Goal: Contribute content: Contribute content

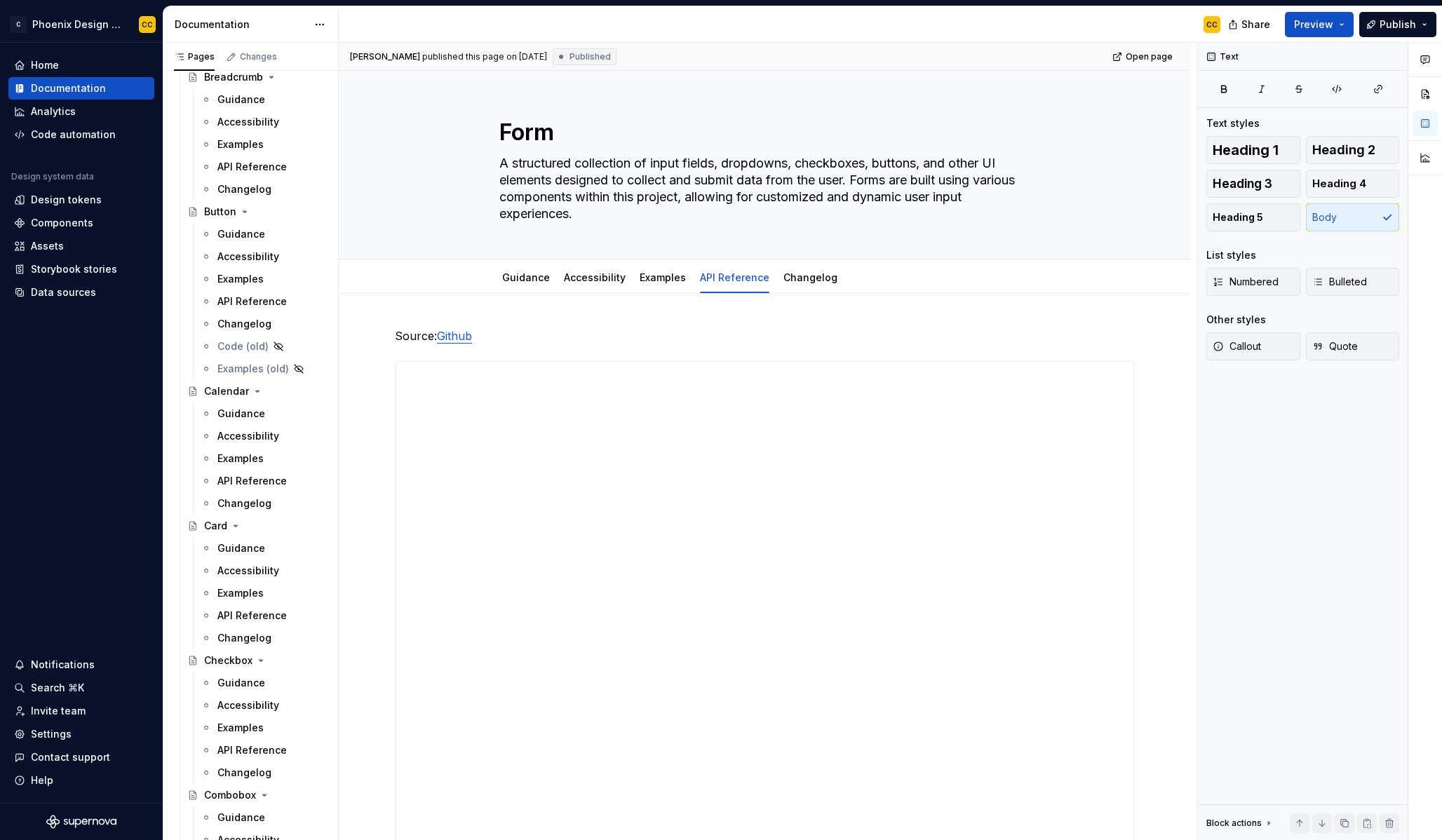
scroll to position [754, 0]
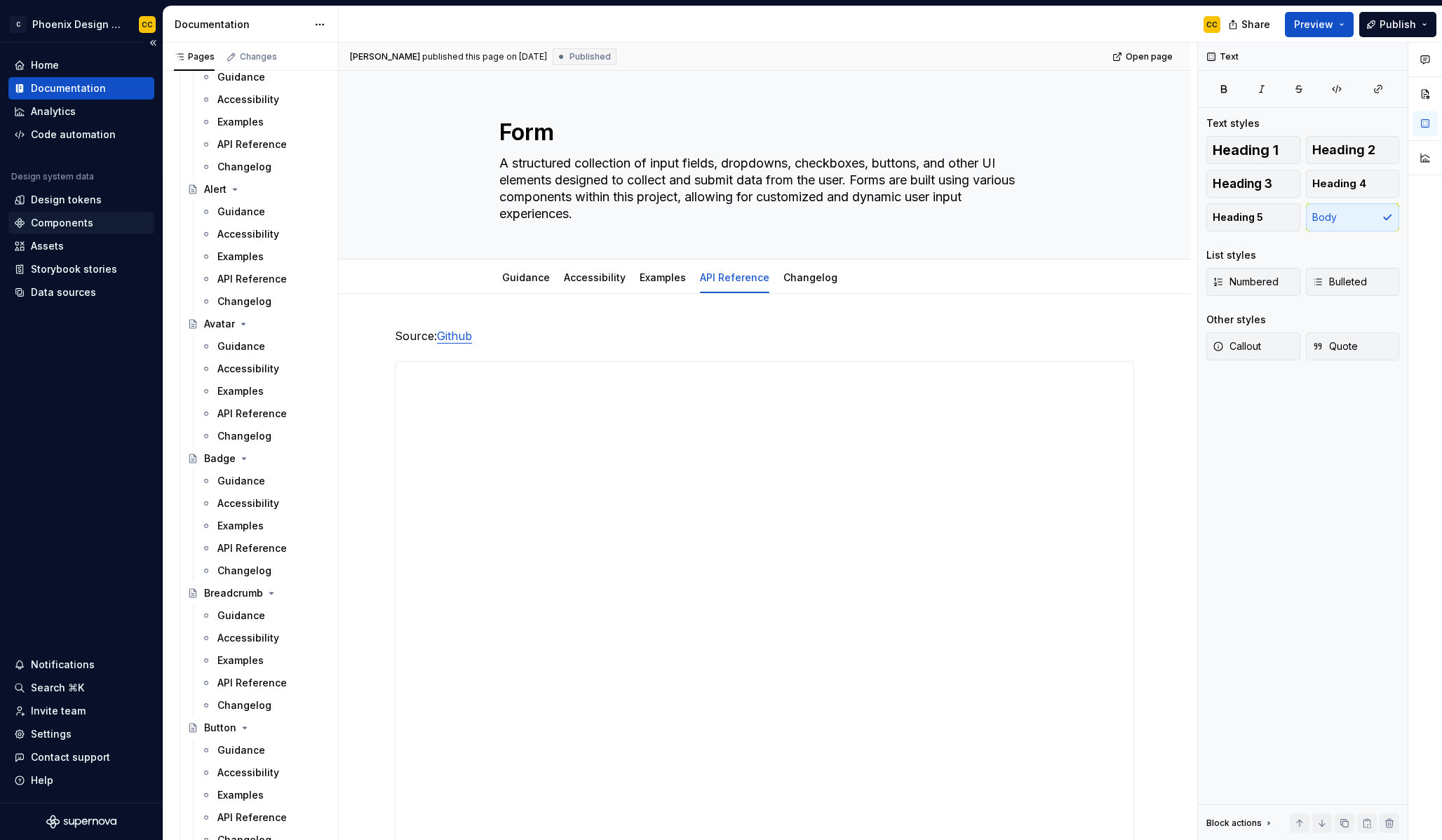
click at [77, 228] on div "Components" at bounding box center [61, 223] width 62 height 14
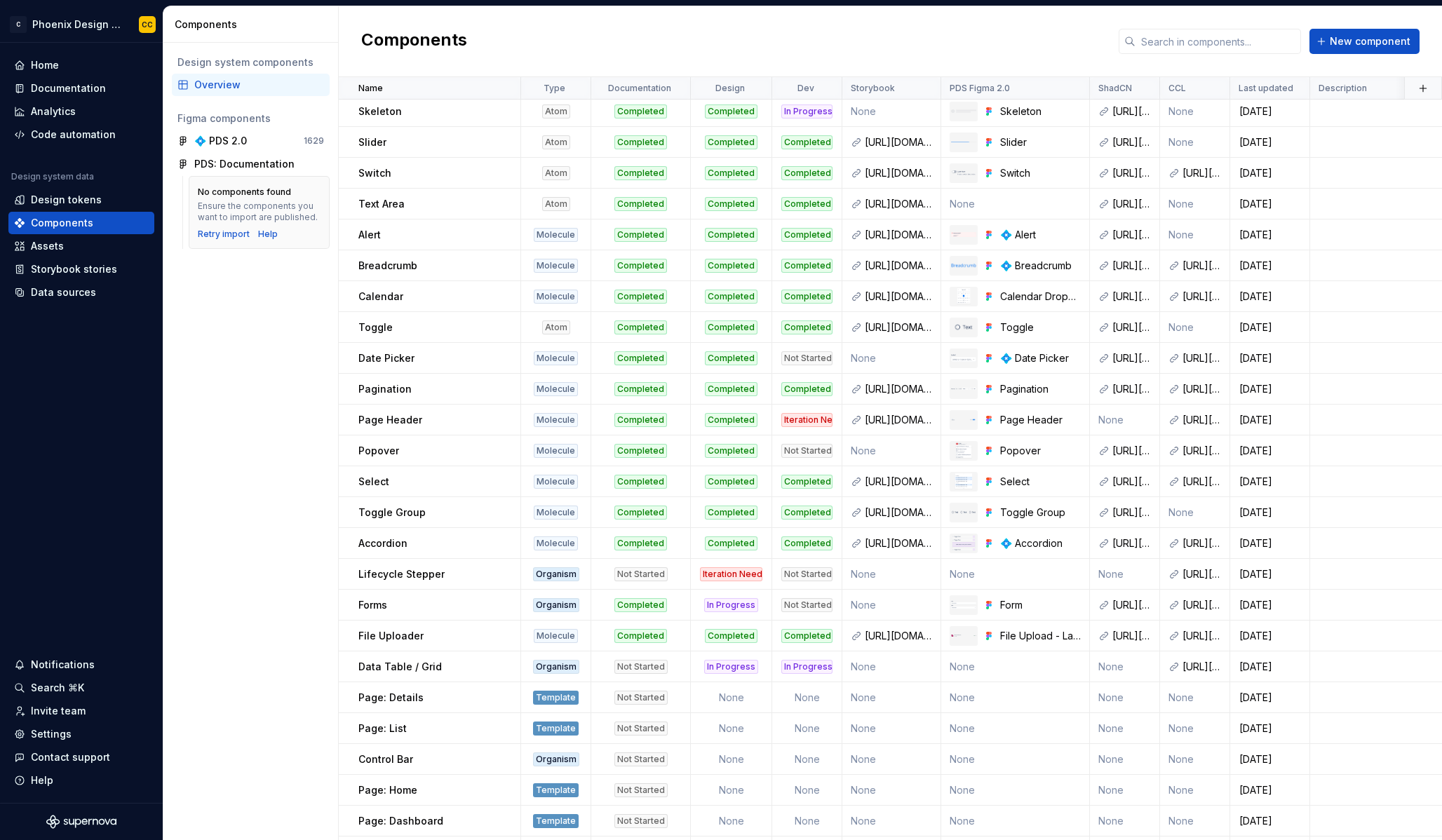
scroll to position [624, 0]
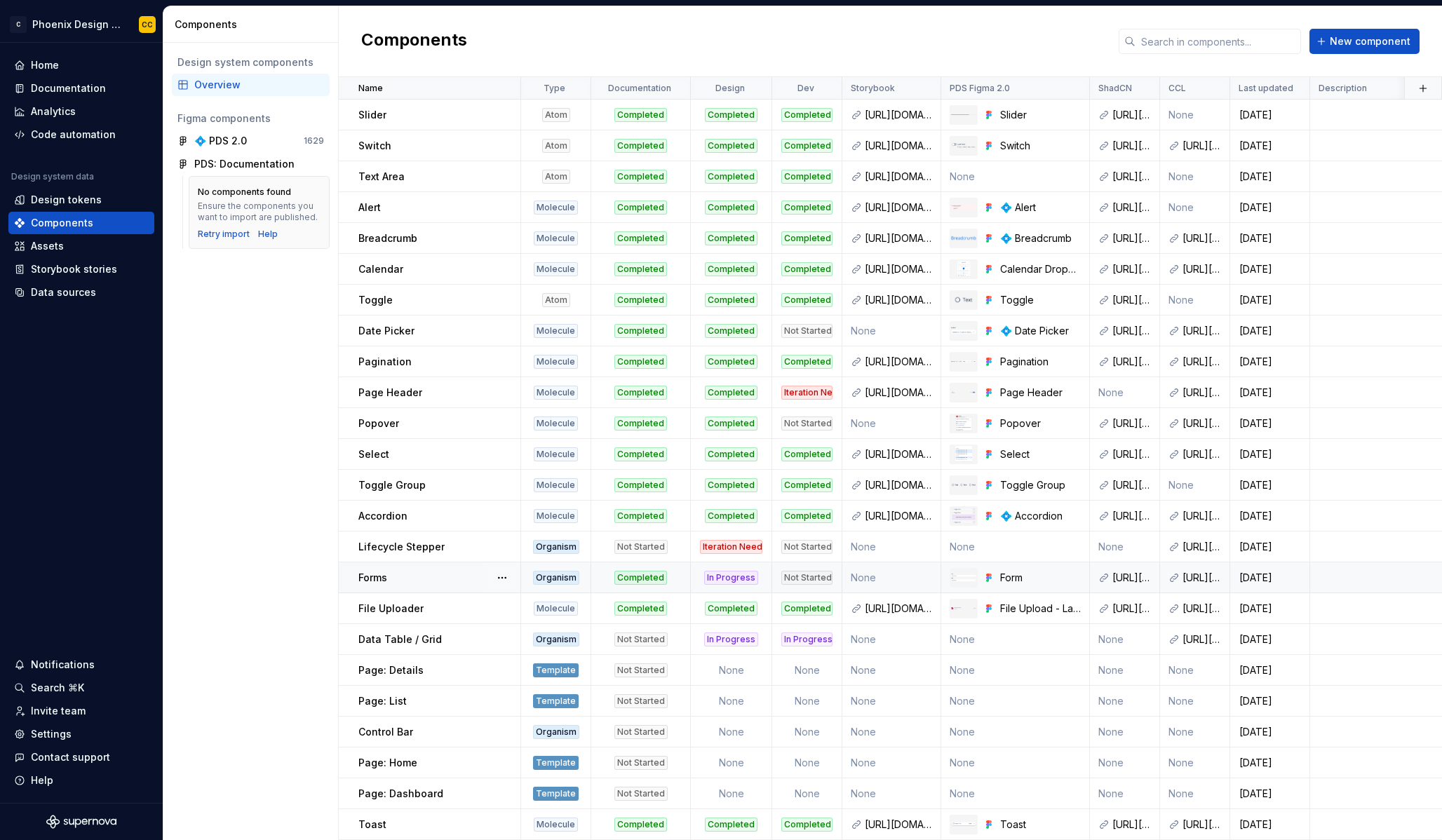
click at [817, 571] on div "Not Started" at bounding box center [807, 577] width 51 height 14
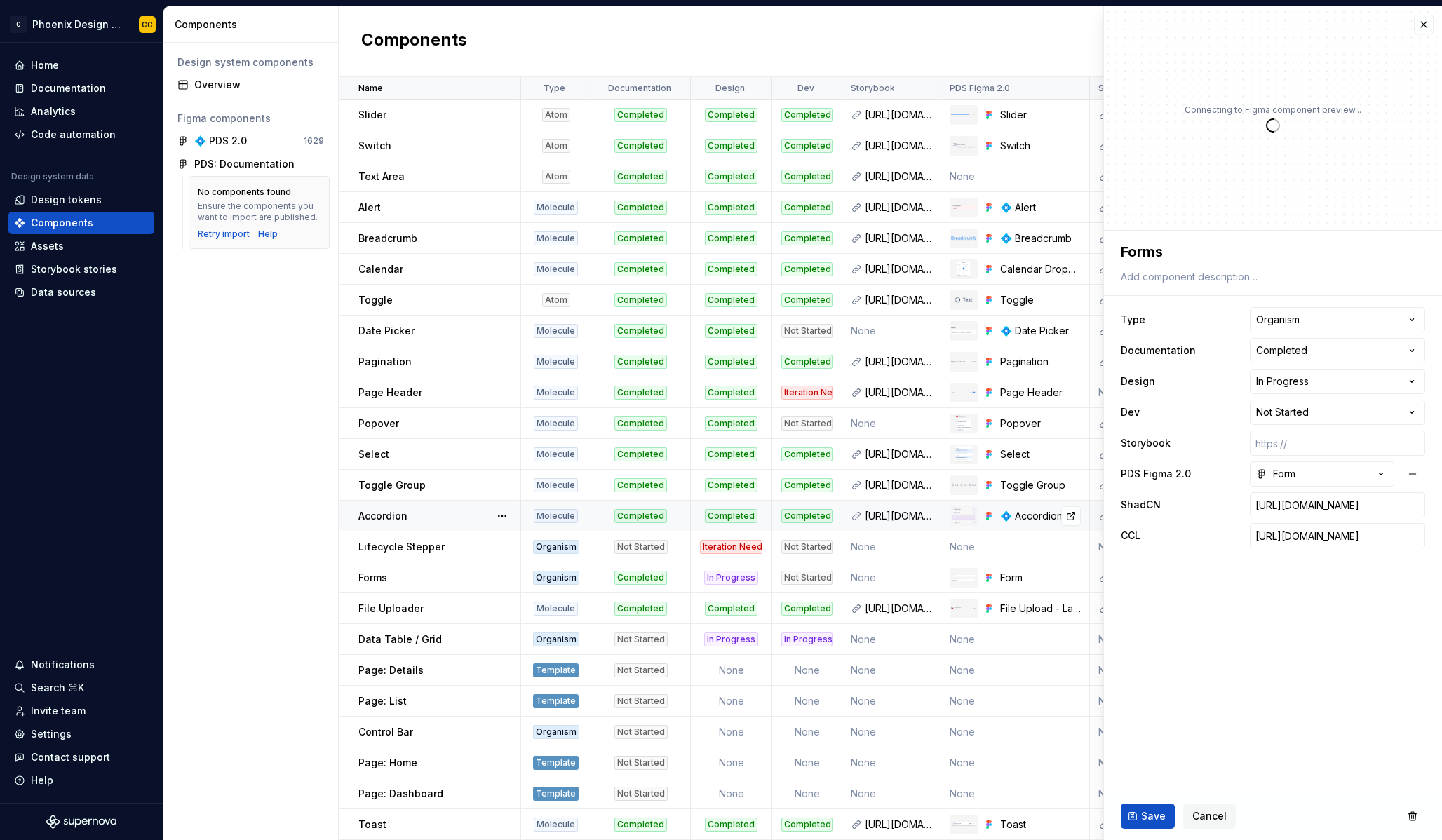
type textarea "*"
click at [1314, 411] on html "C Phoenix Design System - NEW CC Home Documentation Analytics Code automation D…" at bounding box center [721, 420] width 1442 height 840
select select "**********"
click at [1150, 822] on span "Save" at bounding box center [1153, 816] width 25 height 14
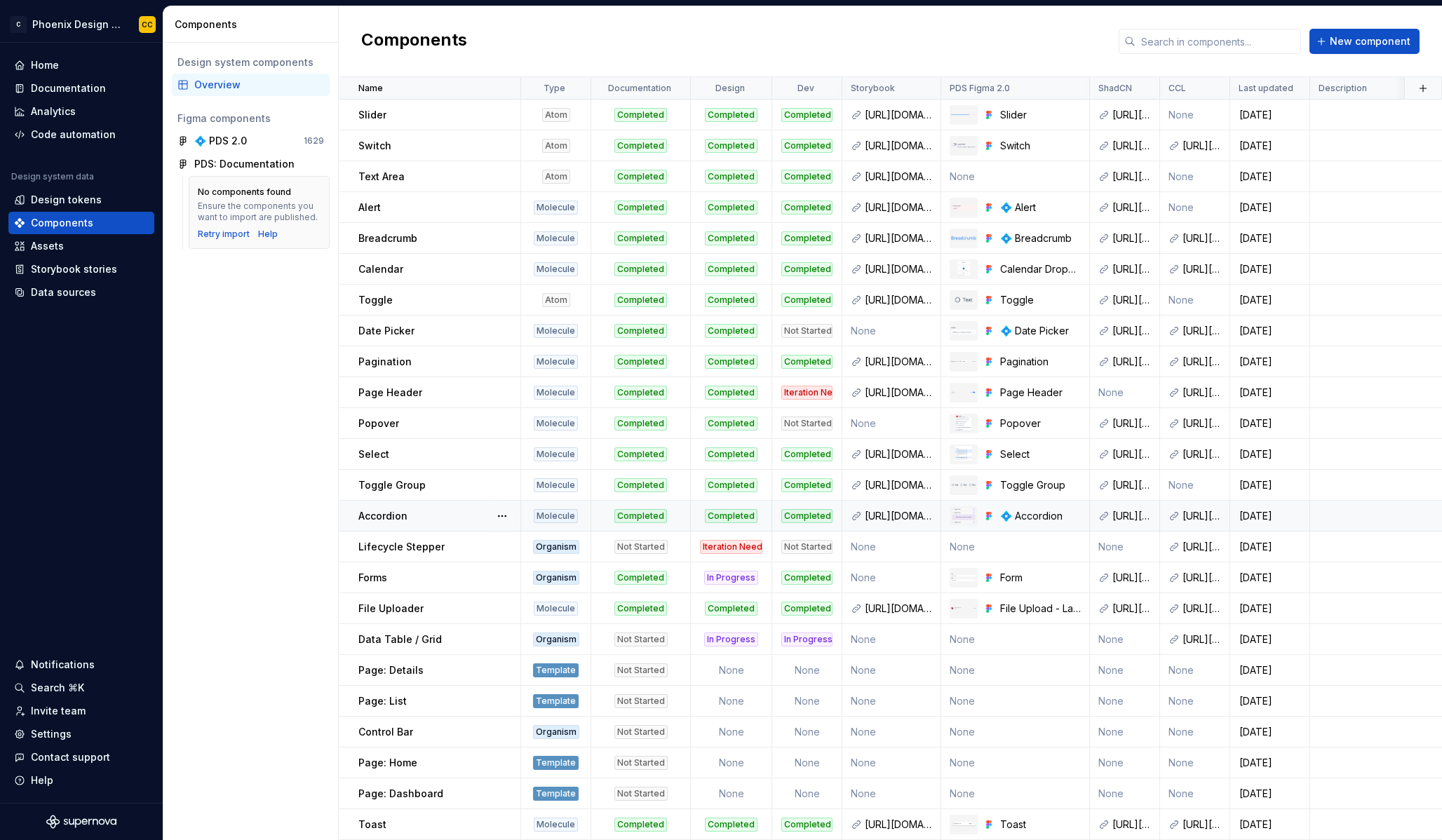
scroll to position [617, 0]
click at [817, 420] on div "Not Started" at bounding box center [807, 424] width 51 height 14
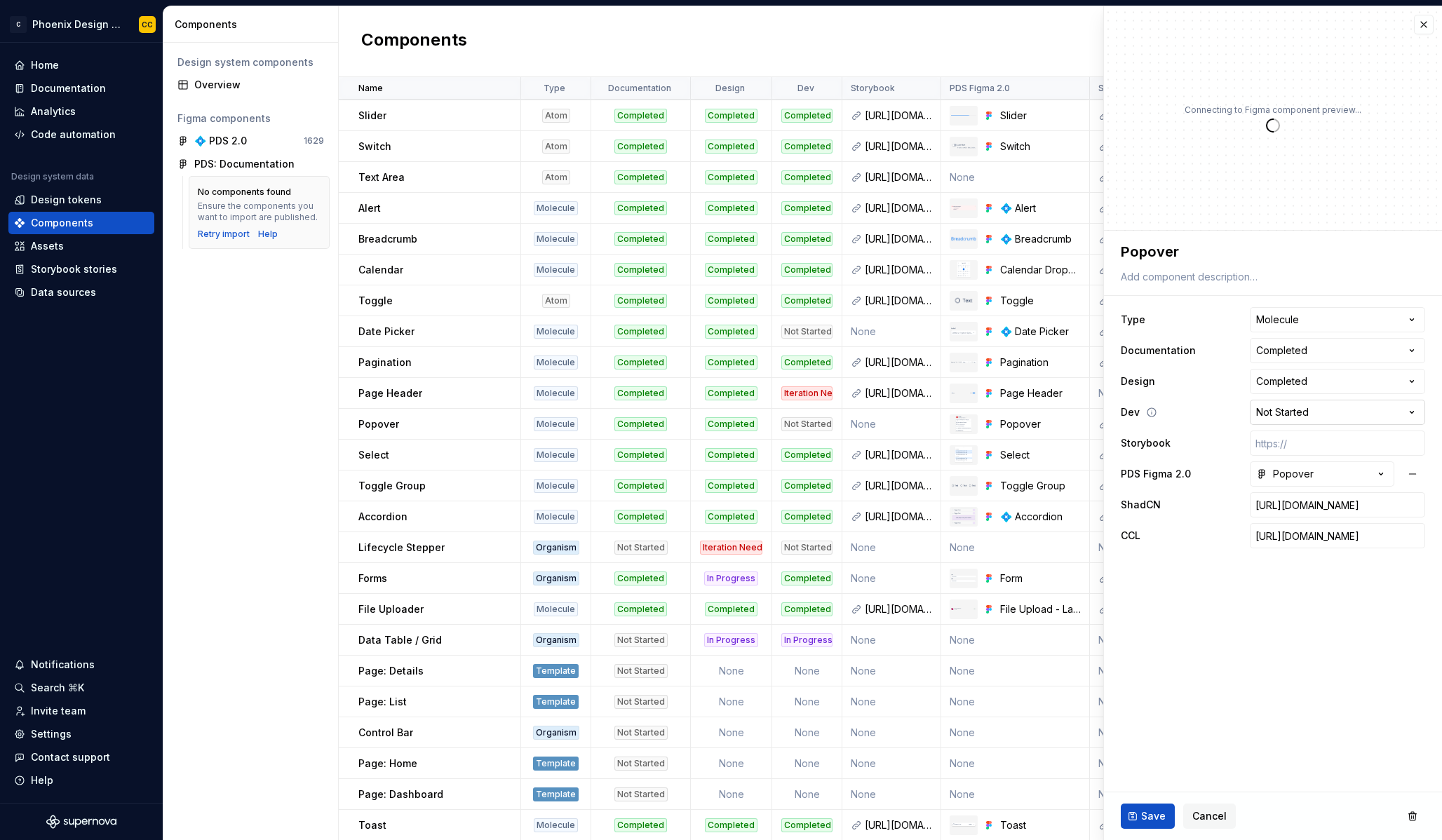
type textarea "*"
click at [1329, 414] on html "C Phoenix Design System - NEW CC Home Documentation Analytics Code automation D…" at bounding box center [721, 420] width 1442 height 840
select select "**********"
click at [883, 582] on td "None" at bounding box center [892, 578] width 99 height 31
click at [1341, 444] on input "text" at bounding box center [1337, 443] width 175 height 26
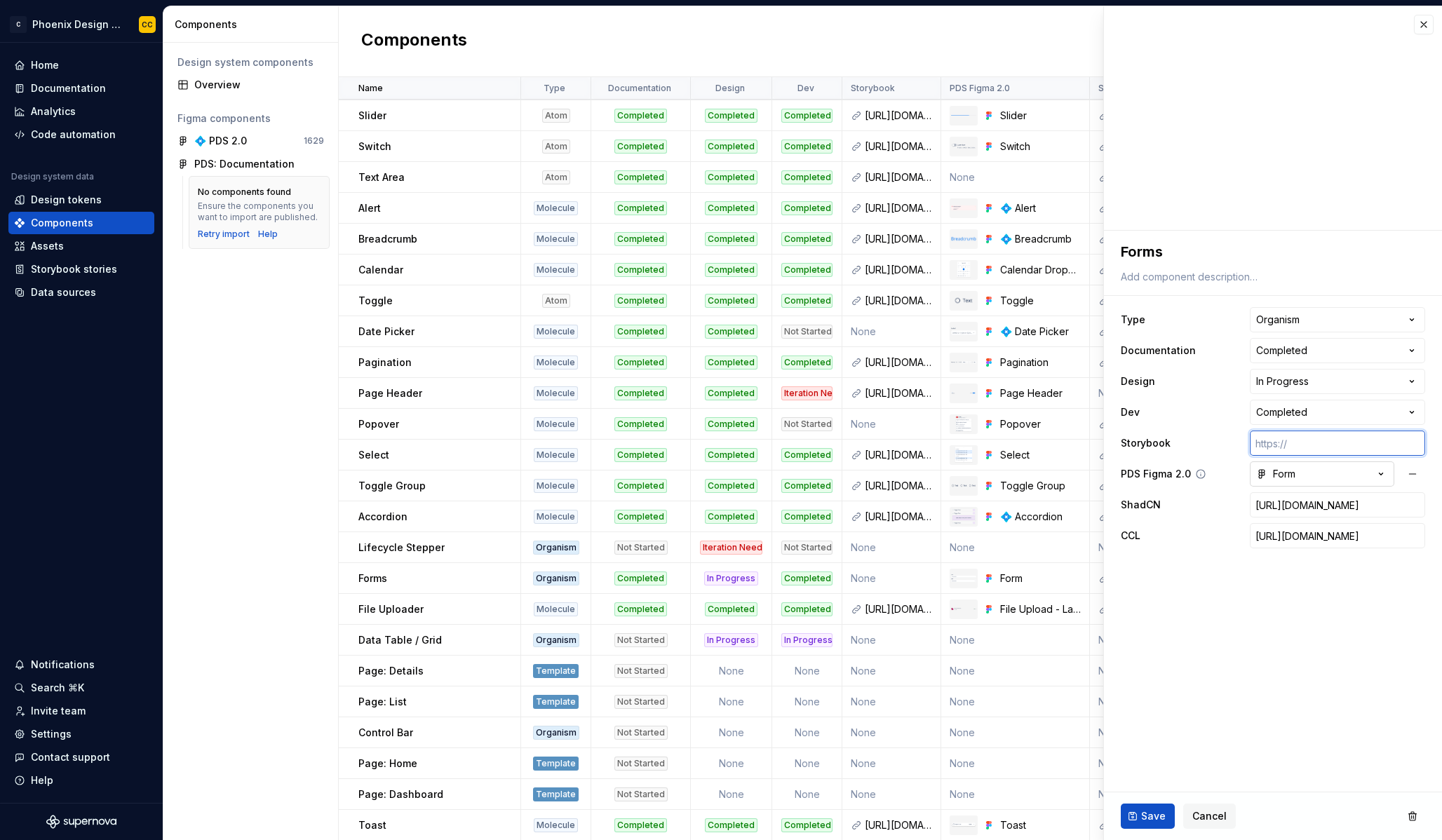
paste input "[URL][DOMAIN_NAME]"
type textarea "*"
type input "[URL][DOMAIN_NAME]"
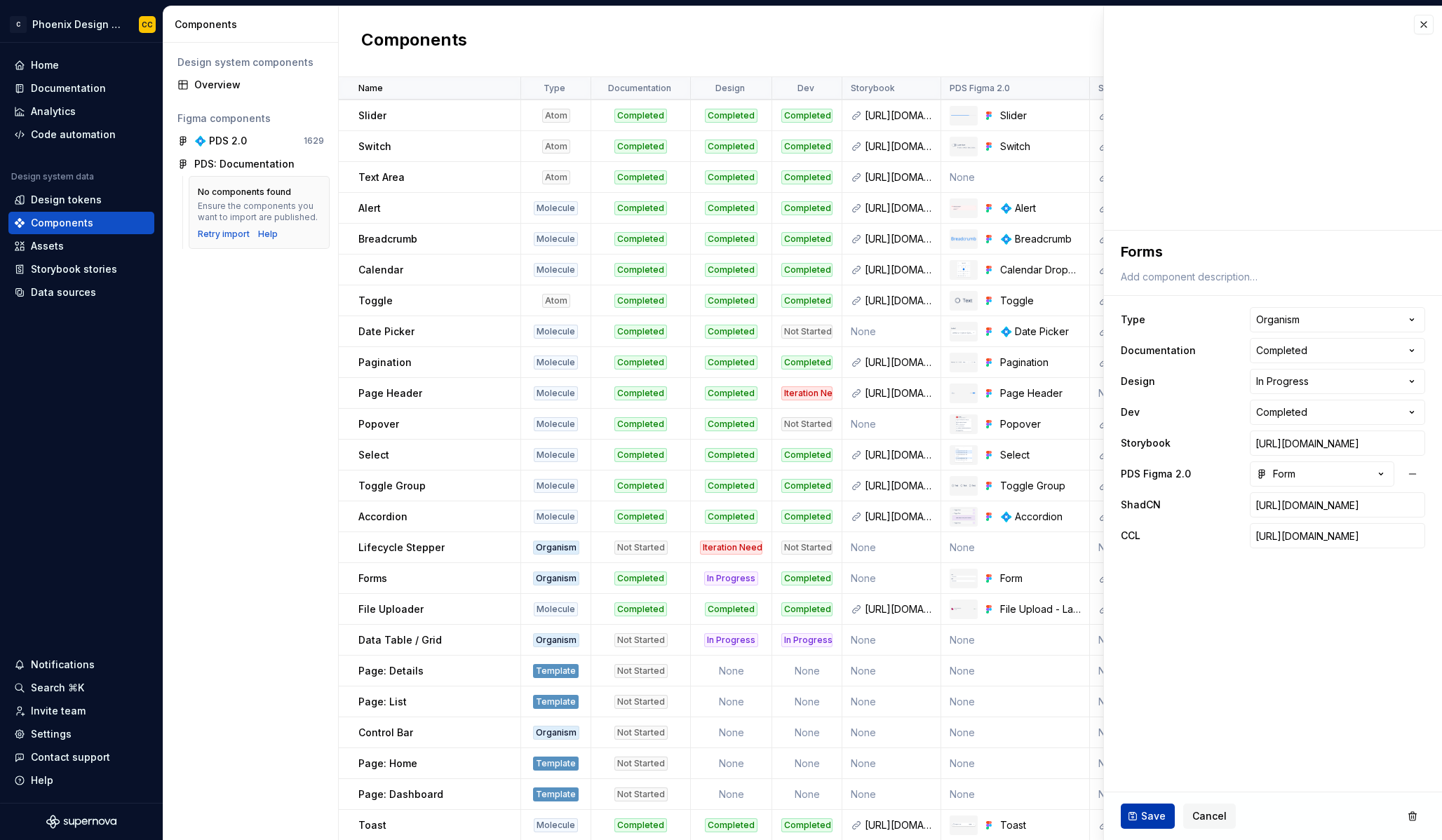
click at [1164, 812] on button "Save" at bounding box center [1148, 816] width 54 height 26
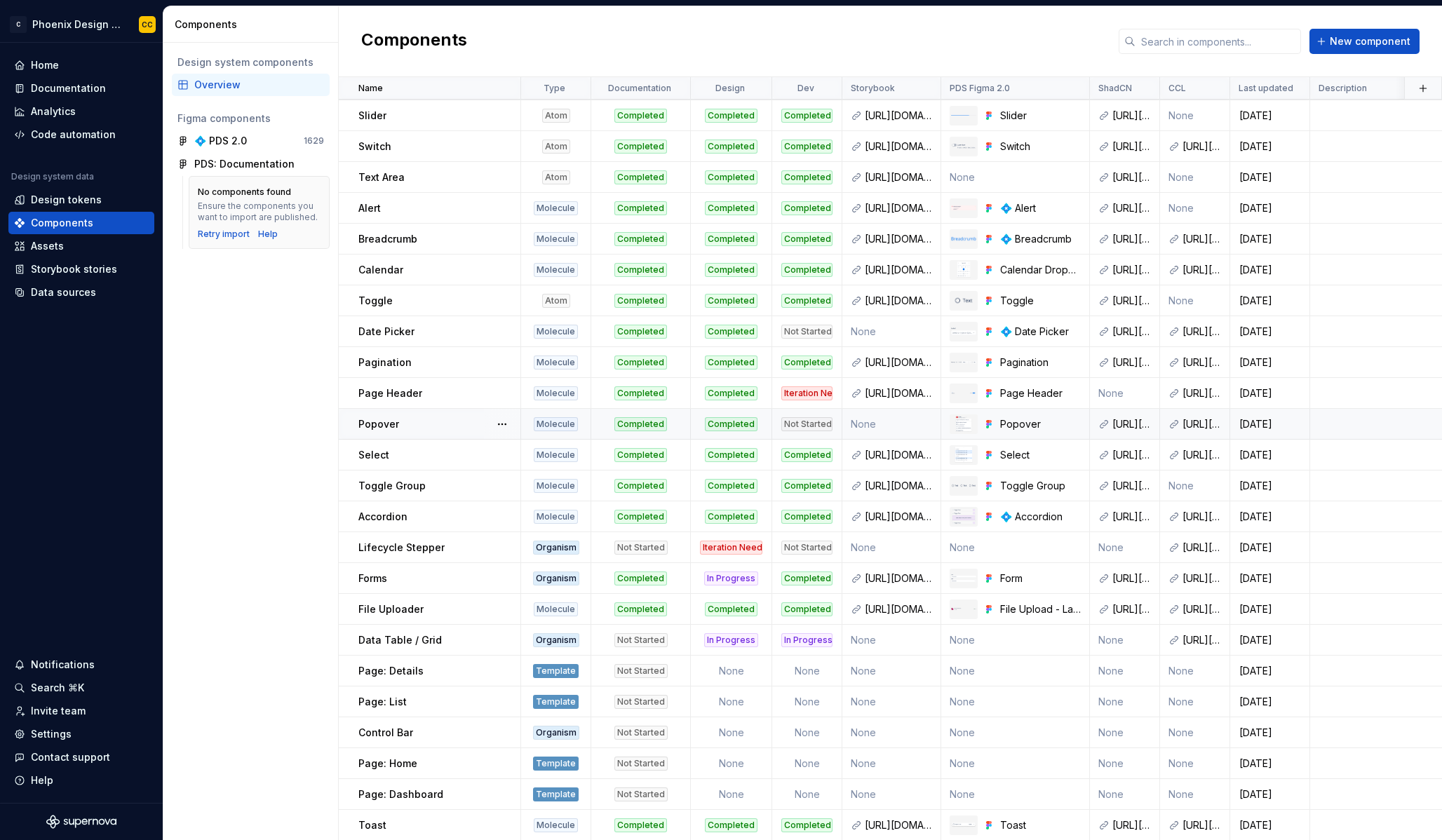
click at [816, 420] on div "Not Started" at bounding box center [807, 424] width 51 height 14
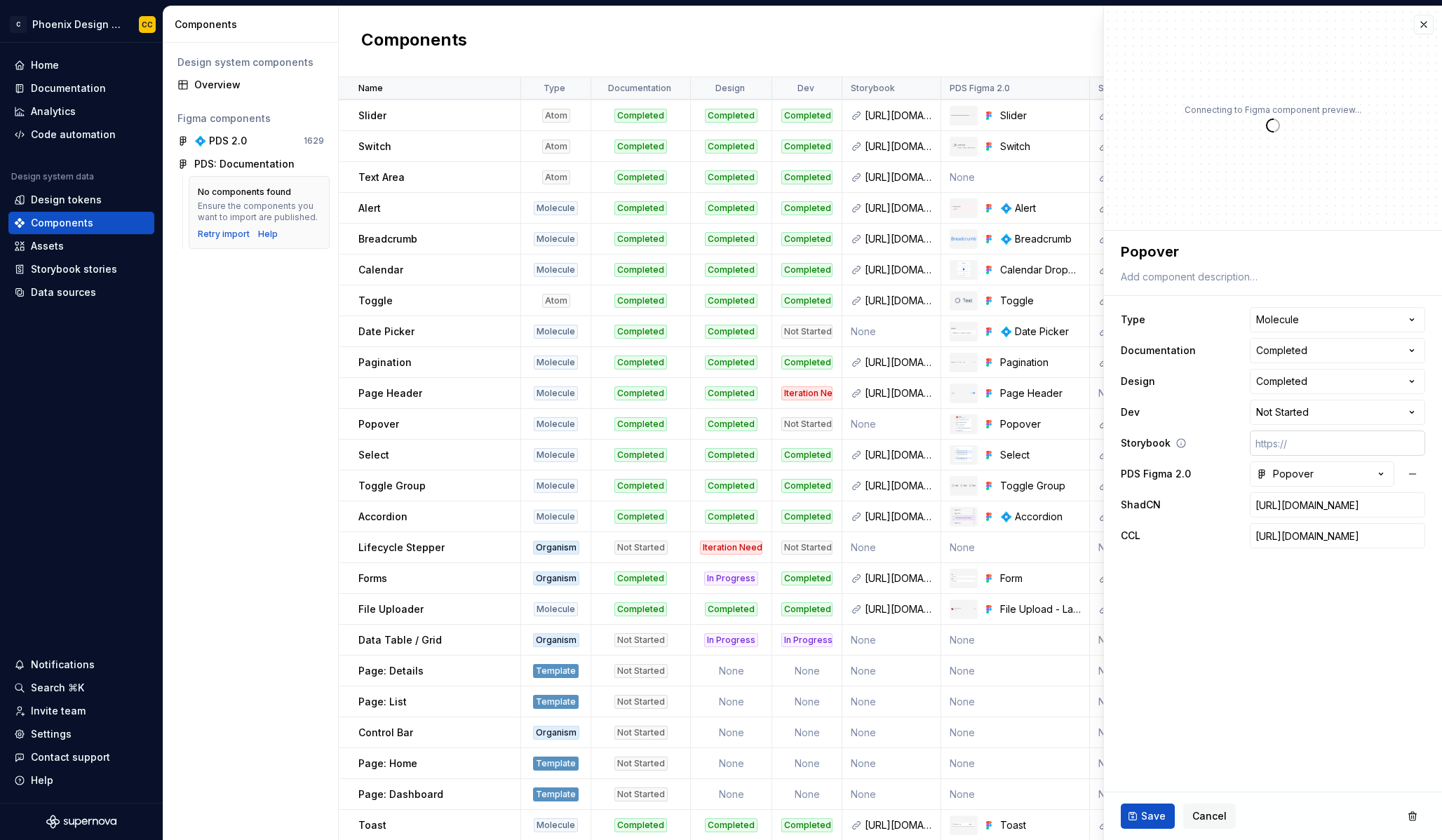
click at [1318, 443] on input "text" at bounding box center [1337, 443] width 175 height 26
paste input "[URL][DOMAIN_NAME]"
type textarea "*"
type input "[URL][DOMAIN_NAME]"
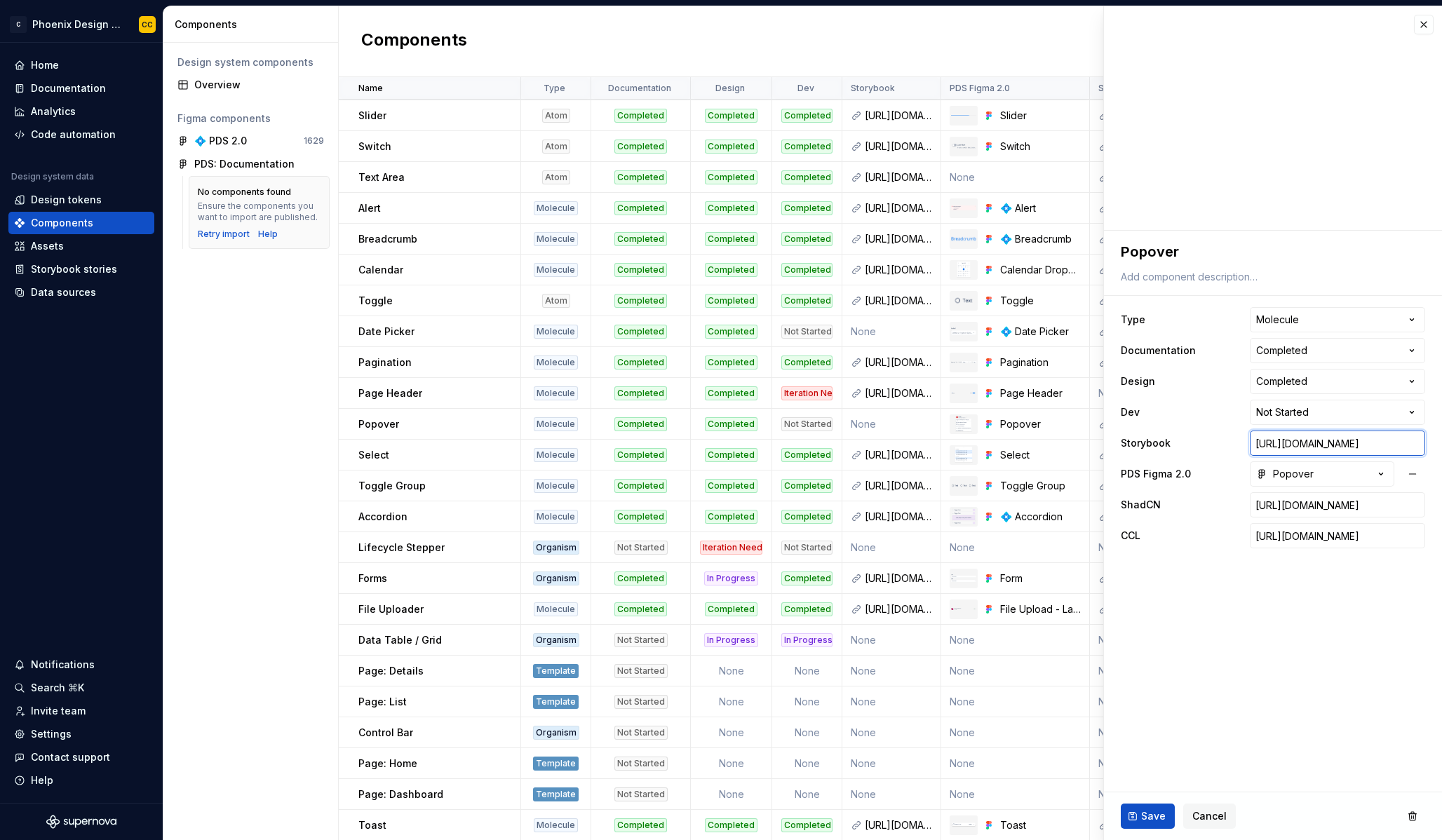
type textarea "*"
type input "[URL][DOMAIN_NAME]"
click at [1137, 825] on button "Save" at bounding box center [1148, 816] width 54 height 26
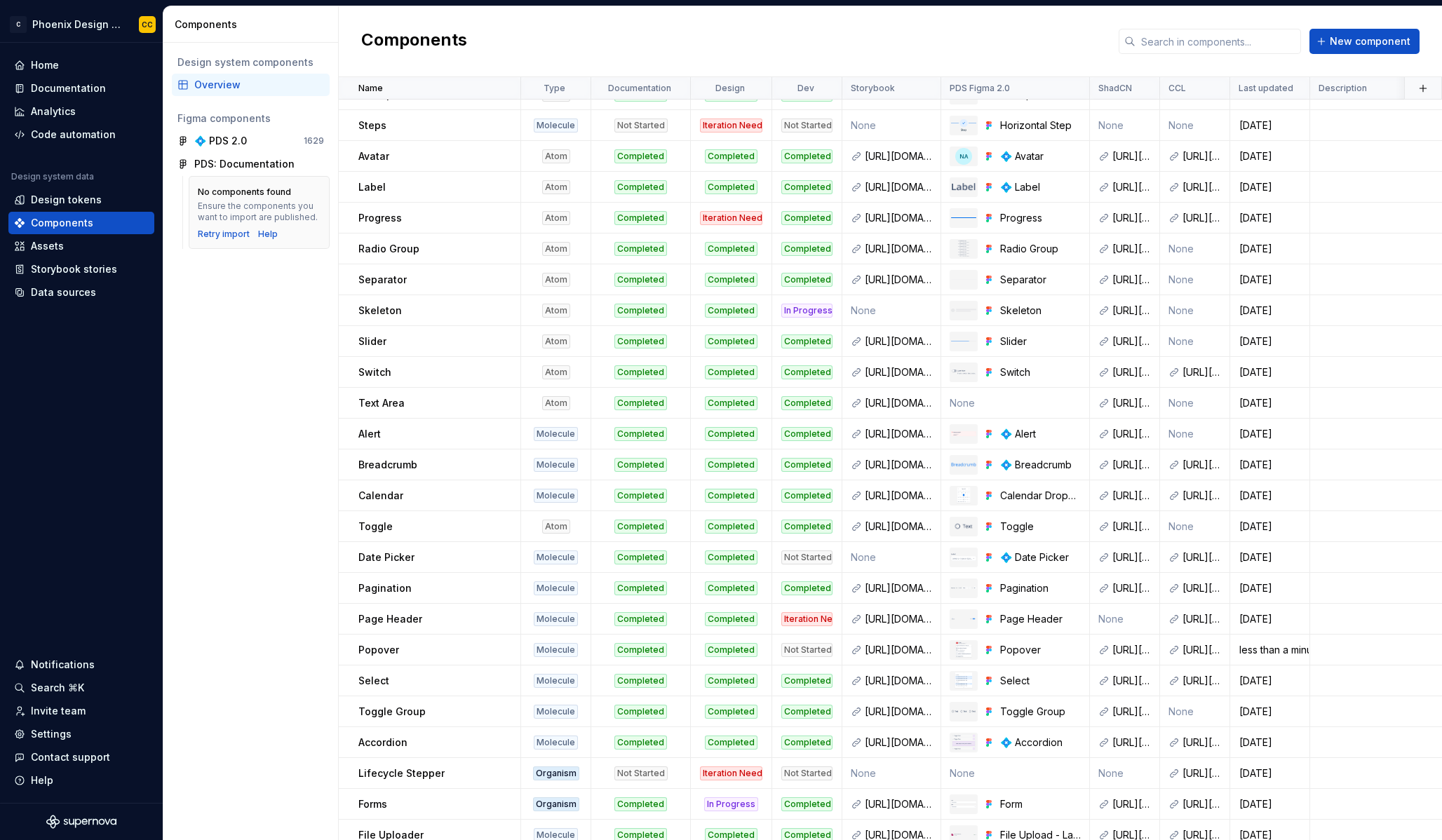
scroll to position [624, 0]
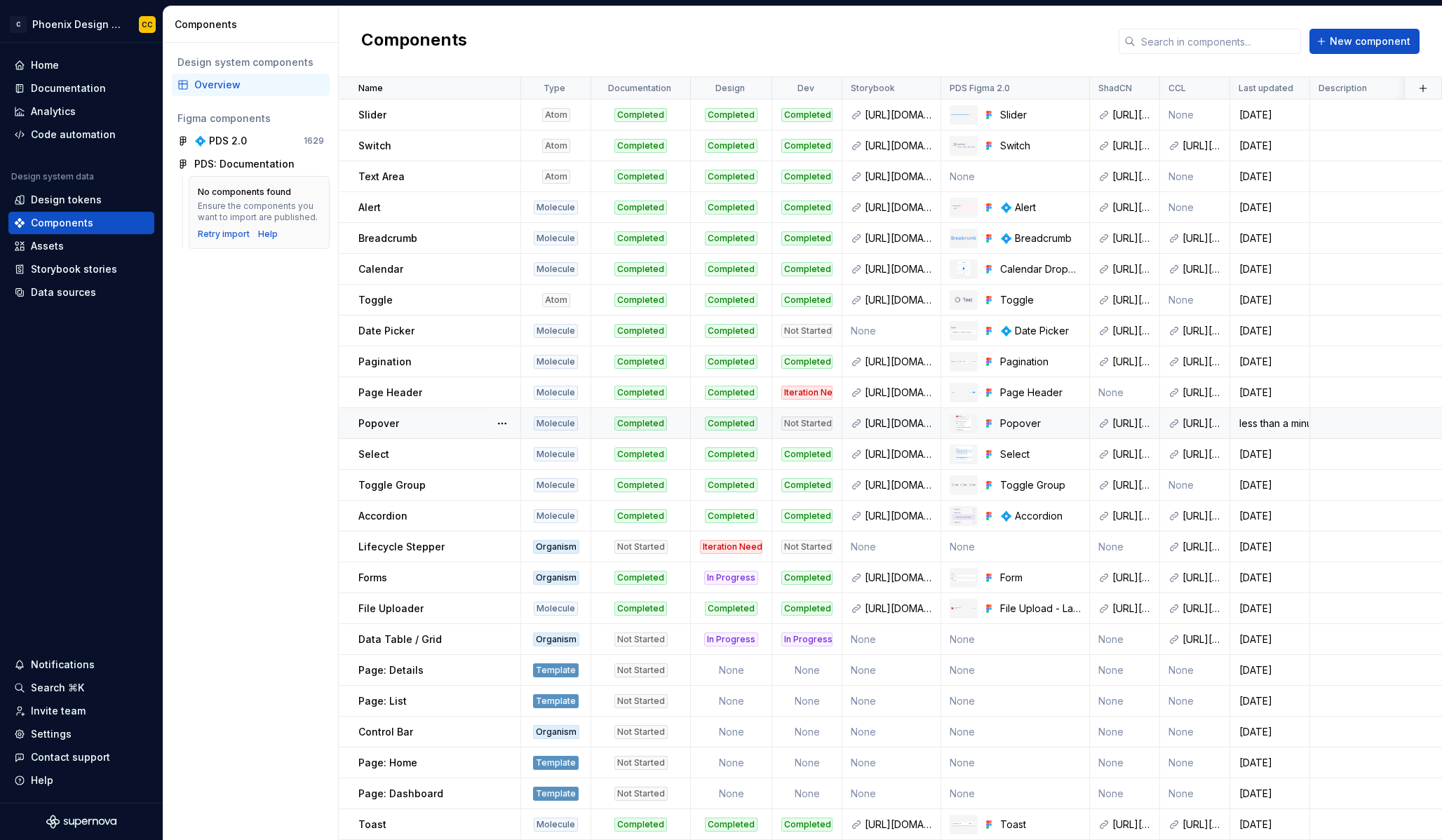
click at [775, 419] on div "Not Started" at bounding box center [807, 423] width 68 height 14
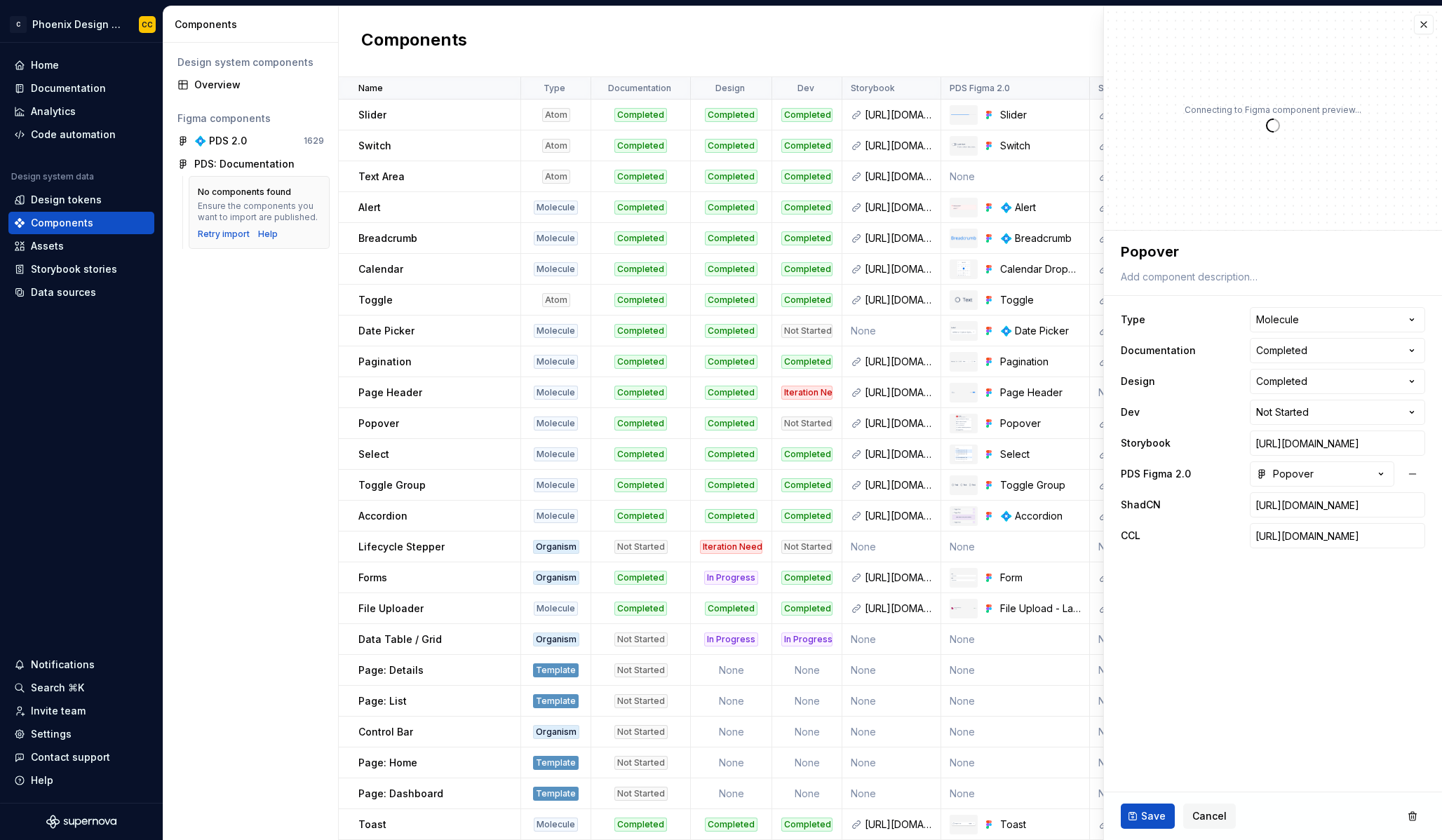
type textarea "*"
click at [1334, 413] on html "C Phoenix Design System - NEW CC Home Documentation Analytics Code automation D…" at bounding box center [721, 420] width 1442 height 840
select select "**********"
click at [1142, 819] on span "Save" at bounding box center [1153, 816] width 25 height 14
type textarea "*"
